Goal: Use online tool/utility: Use online tool/utility

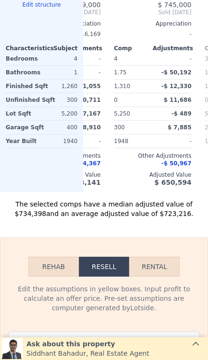
scroll to position [1256, 0]
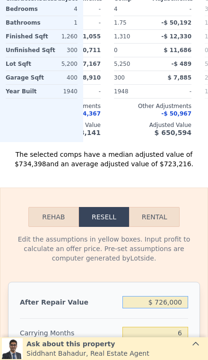
click at [182, 299] on input "$ 726,000" at bounding box center [156, 302] width 66 height 12
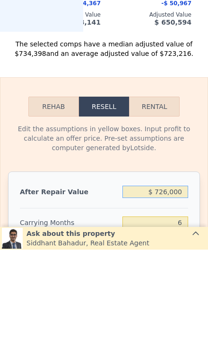
type input "$ 72,600"
type input "-$ 40,918"
type input "$ 7,260"
type input "-$ 101,481"
type input "$ 726"
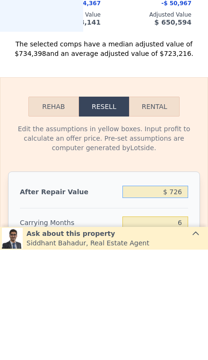
type input "-$ 107,535"
type input "$ 72"
type input "-$ 108,142"
type input "$ 7"
type input "-$ 108,202"
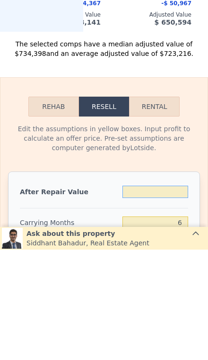
type input "$ 6"
type input "-$ 108,203"
type input "$ 67"
type input "-$ 108,147"
type input "$ 675"
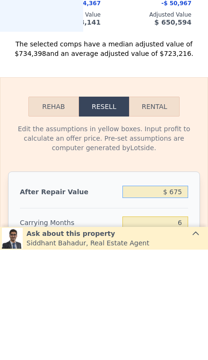
type input "-$ 107,583"
type input "$ 6,750"
type input "-$ 101,953"
type input "$ 67,500"
type input "-$ 45,647"
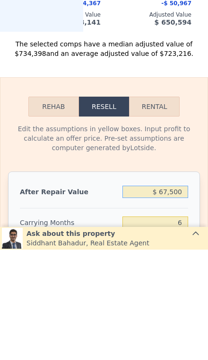
type input "$ 675,000"
type input "$ 517,428"
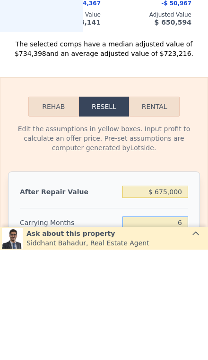
click at [184, 326] on input "6" at bounding box center [156, 332] width 66 height 12
type input "3"
type input "$ 521,711"
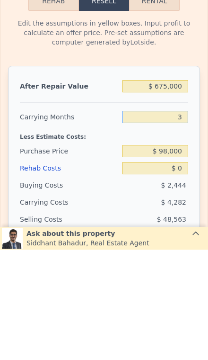
scroll to position [1363, 0]
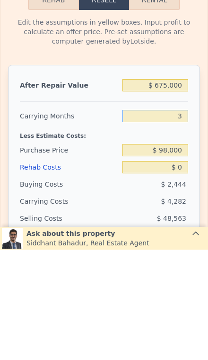
type input "3"
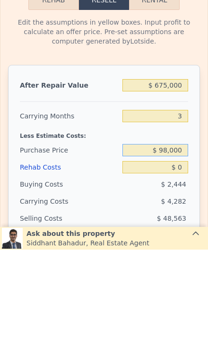
click at [181, 254] on input "$ 98,000" at bounding box center [156, 260] width 66 height 12
type input "$ 9"
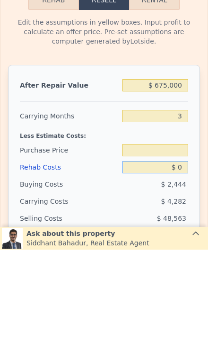
click at [185, 271] on input "$ 0" at bounding box center [156, 277] width 66 height 12
type input "$ 6"
type input "$ 98,000"
type input "$ 521,705"
type input "$ 60"
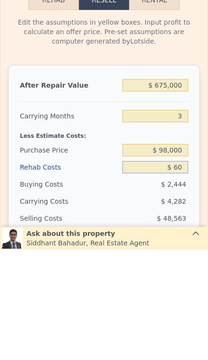
type input "$ 521,650"
type input "$ 600"
type input "$ 521,089"
type input "$ 6,000"
type input "$ 515,483"
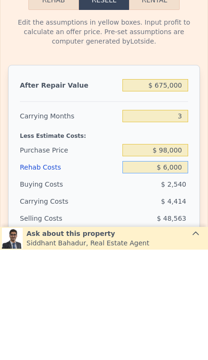
type input "$ 60,000"
type input "$ 459,431"
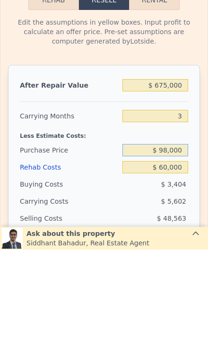
click at [184, 254] on input "$ 98,000" at bounding box center [156, 260] width 66 height 12
type input "$ 9"
type input "$ 500,000"
type input "$ 40,816"
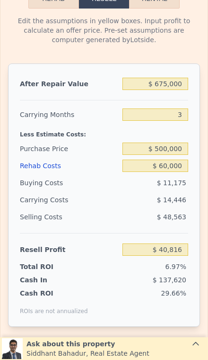
scroll to position [1483, 0]
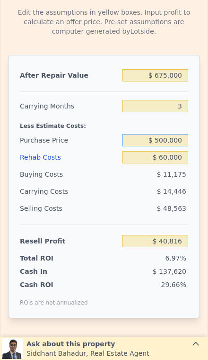
click at [184, 141] on input "$ 500,000" at bounding box center [156, 140] width 66 height 12
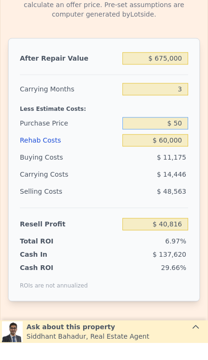
type input "$ 5"
type input "$ 450,000"
type input "$ 92,883"
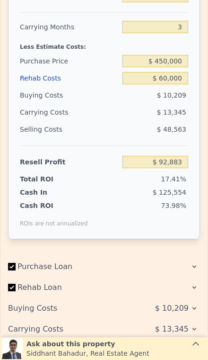
scroll to position [1560, 0]
